Goal: Contribute content: Contribute content

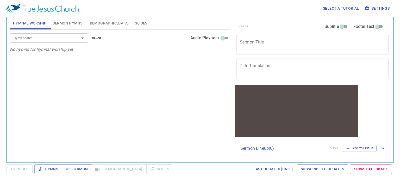
click at [251, 47] on textarea "Sermon Title" at bounding box center [312, 45] width 145 height 10
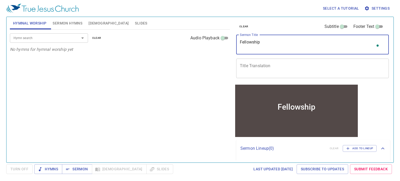
type textarea "Fellowship"
click at [250, 67] on textarea "Title Translation" at bounding box center [312, 68] width 145 height 10
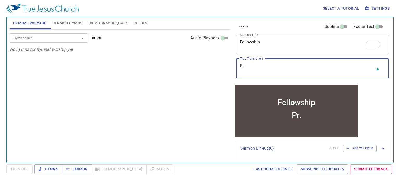
type textarea "P"
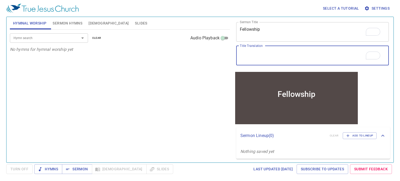
scroll to position [2, 0]
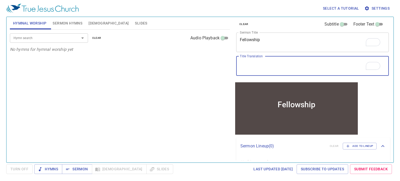
click at [287, 66] on textarea "Title Translation" at bounding box center [312, 66] width 145 height 10
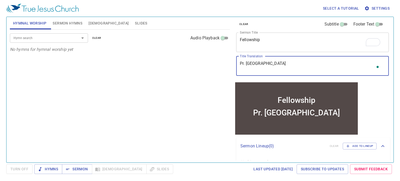
type textarea "Pr. Saehan"
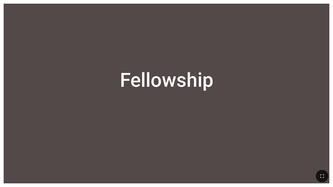
drag, startPoint x: 282, startPoint y: 64, endPoint x: 124, endPoint y: 74, distance: 158.1
click at [124, 74] on div "Fellowship" at bounding box center [166, 80] width 93 height 23
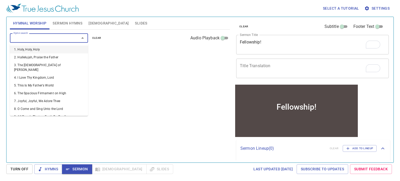
scroll to position [2, 0]
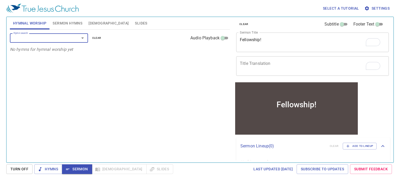
type input "1"
click at [17, 61] on span "1" at bounding box center [17, 61] width 2 height 5
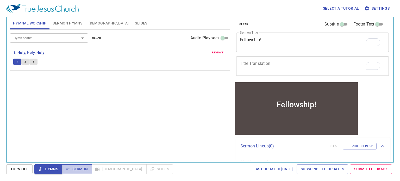
click at [80, 167] on span "Sermon" at bounding box center [77, 169] width 22 height 7
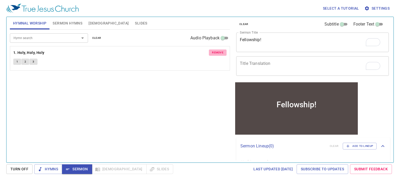
click at [216, 49] on button "remove" at bounding box center [218, 52] width 18 height 6
click at [62, 35] on input "Hymn search" at bounding box center [41, 38] width 60 height 6
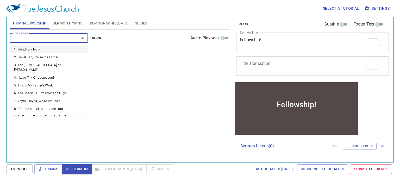
click at [264, 47] on div "Fellowship! x Sermon Title" at bounding box center [312, 43] width 153 height 20
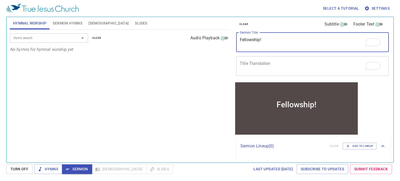
click at [266, 64] on textarea "Title Translation" at bounding box center [312, 66] width 145 height 10
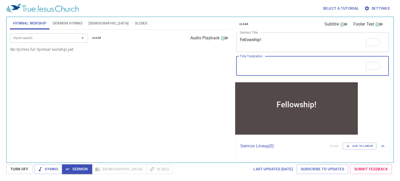
click at [274, 48] on div "Fellowship! x Sermon Title" at bounding box center [312, 43] width 153 height 20
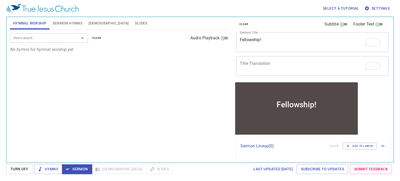
click at [175, 68] on div "Hymn search Hymn search clear Audio Playback No hymns for hymnal worship yet" at bounding box center [120, 94] width 220 height 128
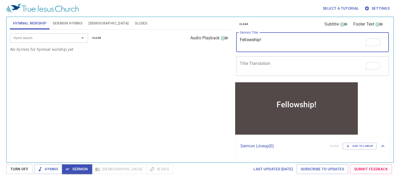
click at [280, 41] on textarea "Fellowship!" at bounding box center [312, 42] width 145 height 10
type textarea "Fellowship"
click at [257, 71] on div "x Title Translation" at bounding box center [312, 66] width 153 height 20
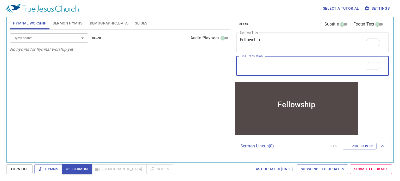
paste textarea "獎學金"
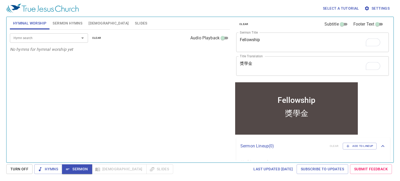
click at [257, 71] on div "獎學金 x Title Translation" at bounding box center [312, 66] width 153 height 20
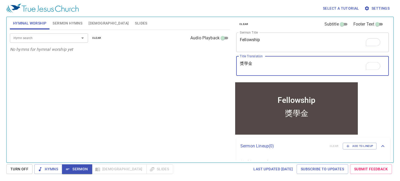
paste textarea "獎學金"
type textarea "獎學金 獎學金"
paste textarea "친교"
type textarea "獎學金 친교"
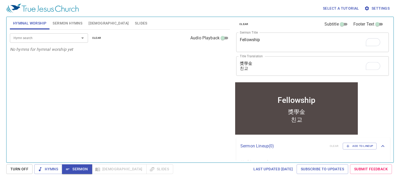
click at [328, 138] on div "Sermon Lineup ( 0 ) clear Add to Lineup" at bounding box center [313, 145] width 154 height 17
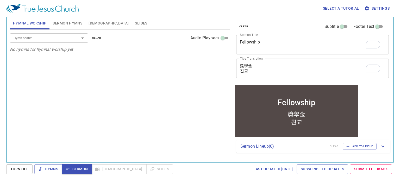
scroll to position [0, 0]
click at [268, 73] on textarea "獎學金 친교" at bounding box center [312, 68] width 145 height 10
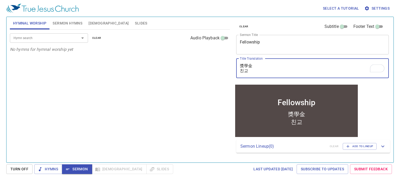
click at [268, 73] on textarea "獎學金 친교" at bounding box center [312, 68] width 145 height 10
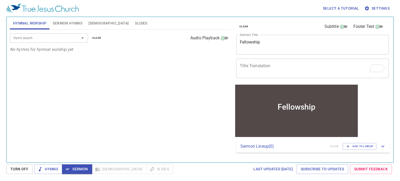
click at [94, 73] on div "Hymn search Hymn search clear Audio Playback No hymns for hymnal worship yet" at bounding box center [120, 94] width 220 height 128
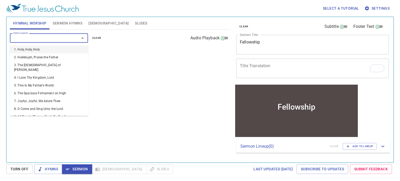
click at [60, 40] on input "Hymn search" at bounding box center [41, 38] width 60 height 6
type input "3"
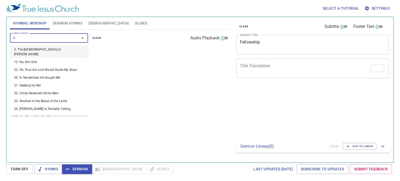
type input "30"
